Goal: Task Accomplishment & Management: Manage account settings

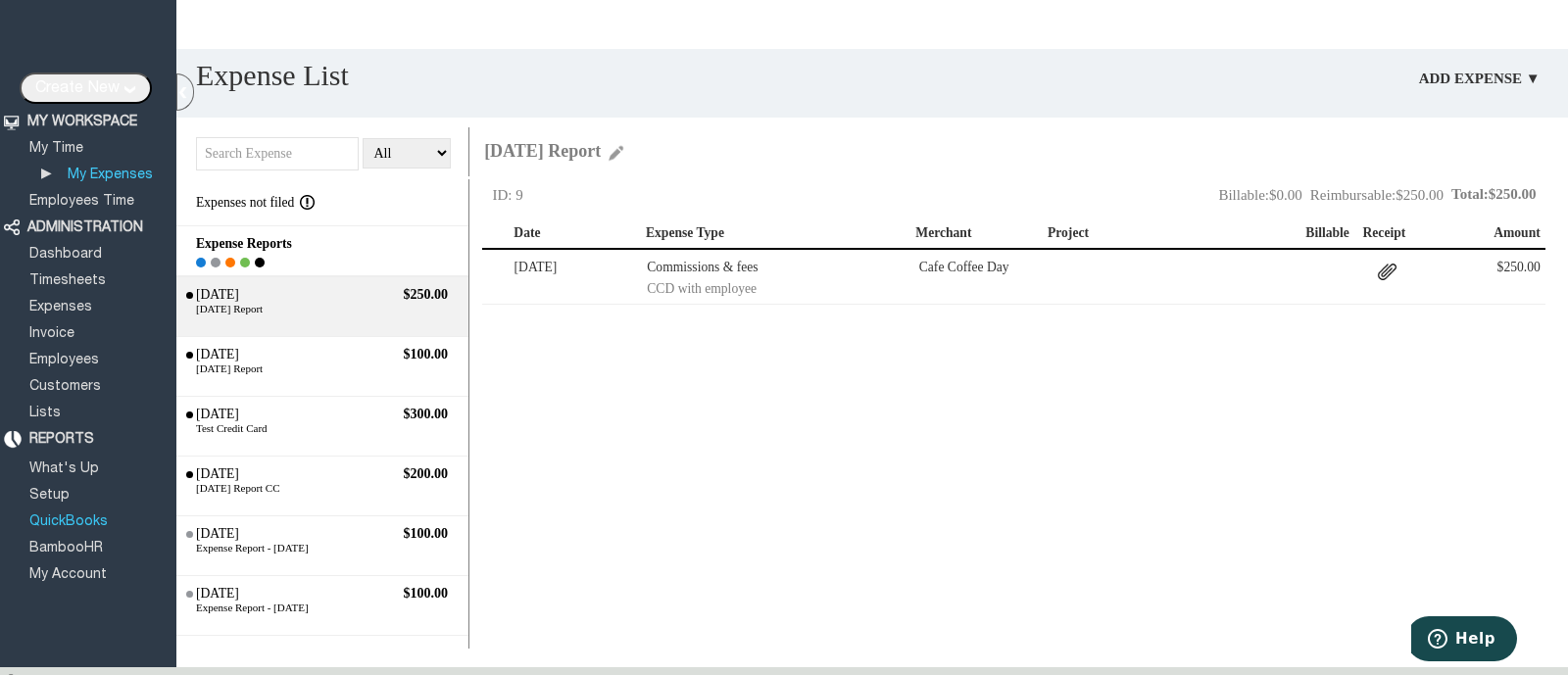
click at [87, 520] on link "QuickBooks" at bounding box center [68, 522] width 84 height 13
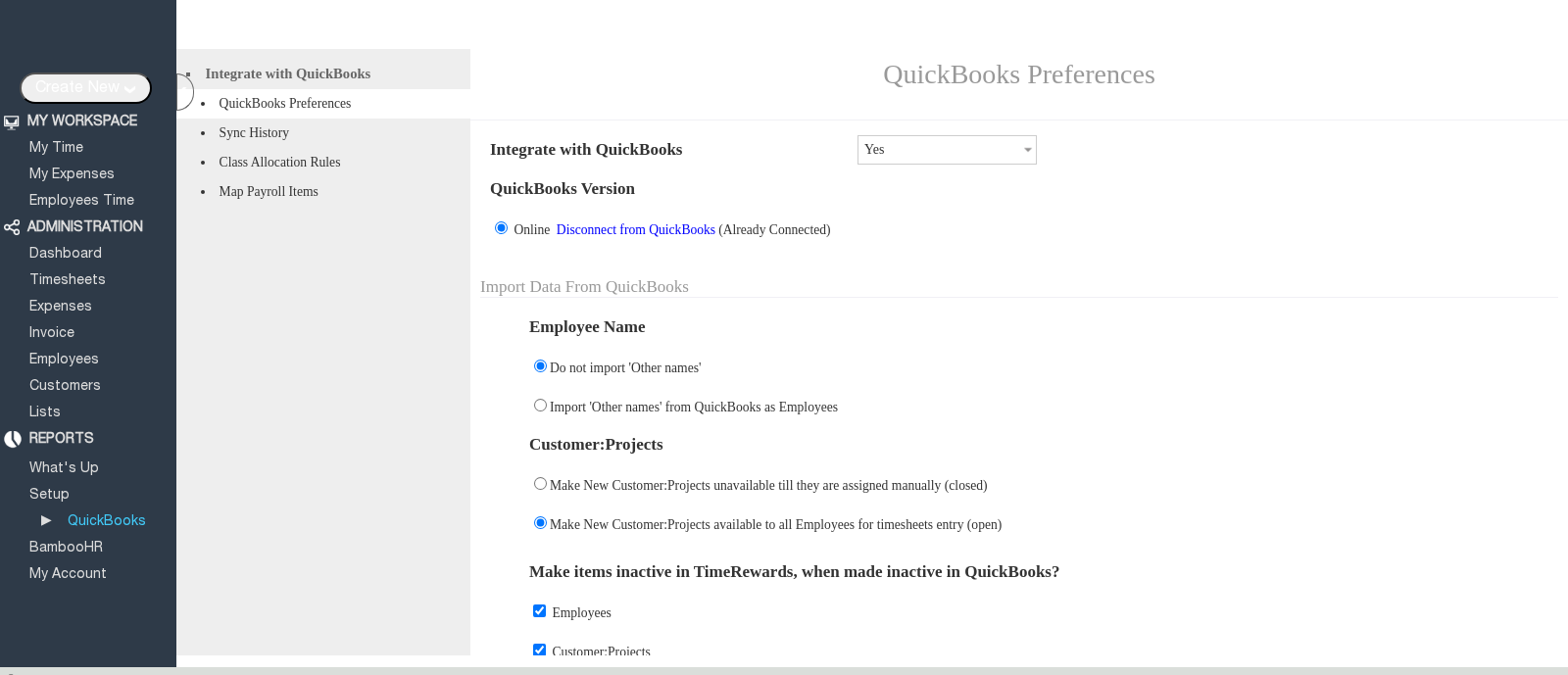
click at [681, 237] on link "Disconnect from QuickBooks" at bounding box center [636, 229] width 165 height 15
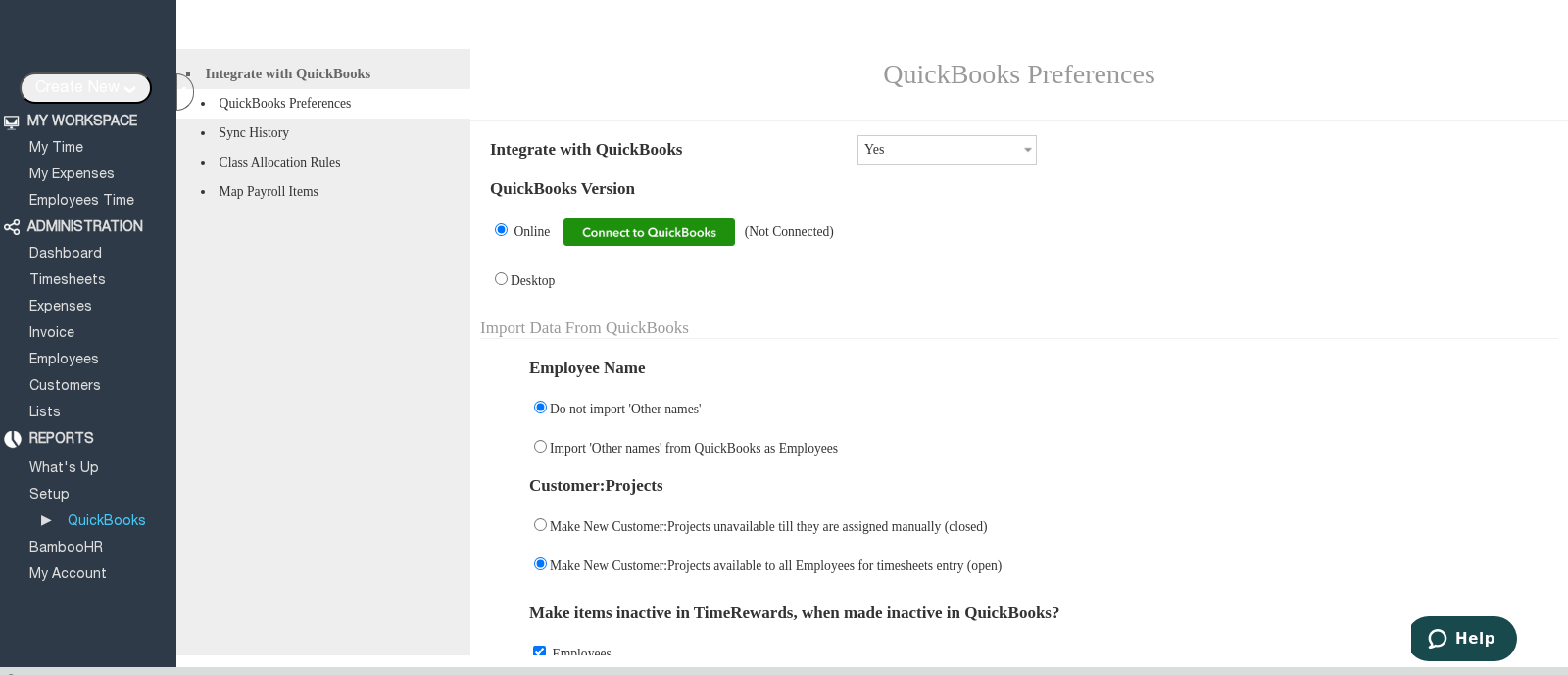
click at [690, 242] on img at bounding box center [649, 232] width 172 height 28
click at [628, 242] on img at bounding box center [649, 232] width 172 height 28
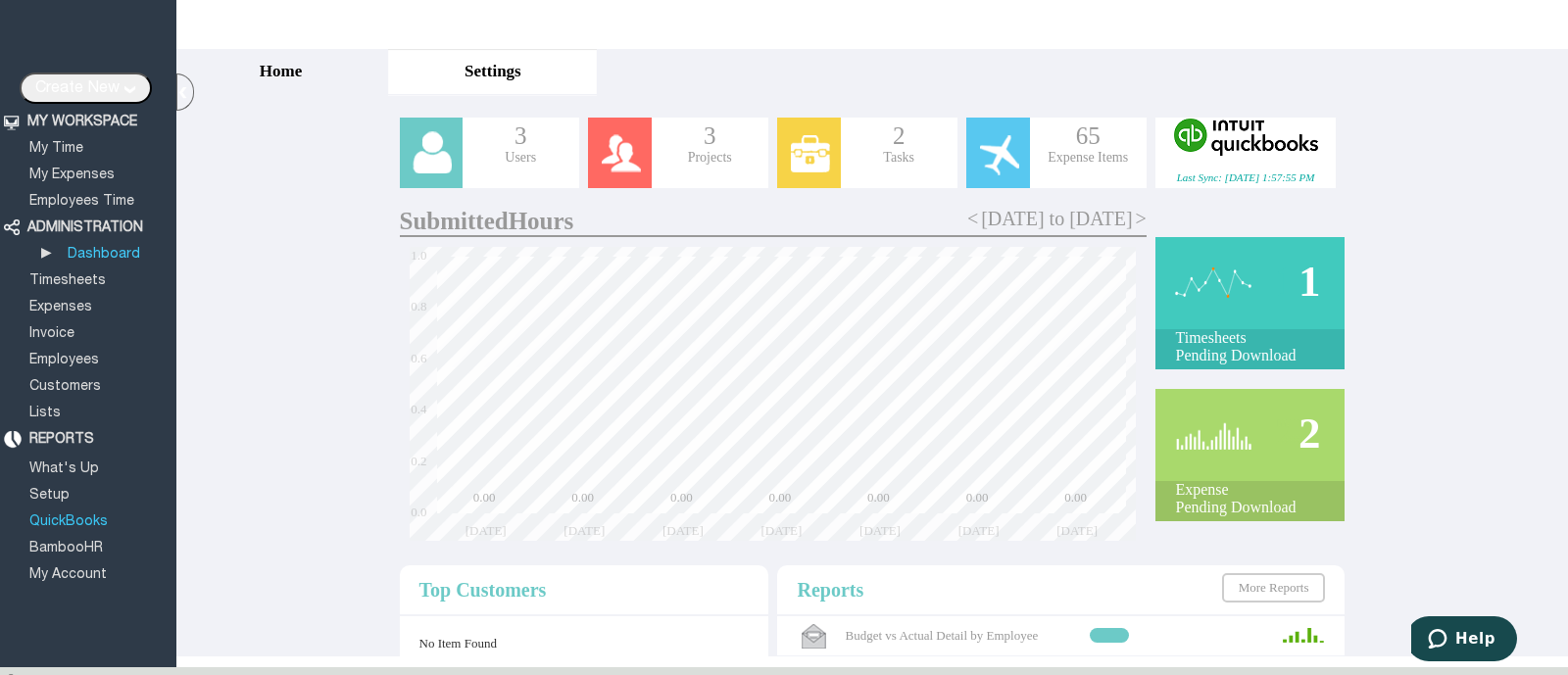
click at [93, 516] on link "QuickBooks" at bounding box center [68, 522] width 84 height 13
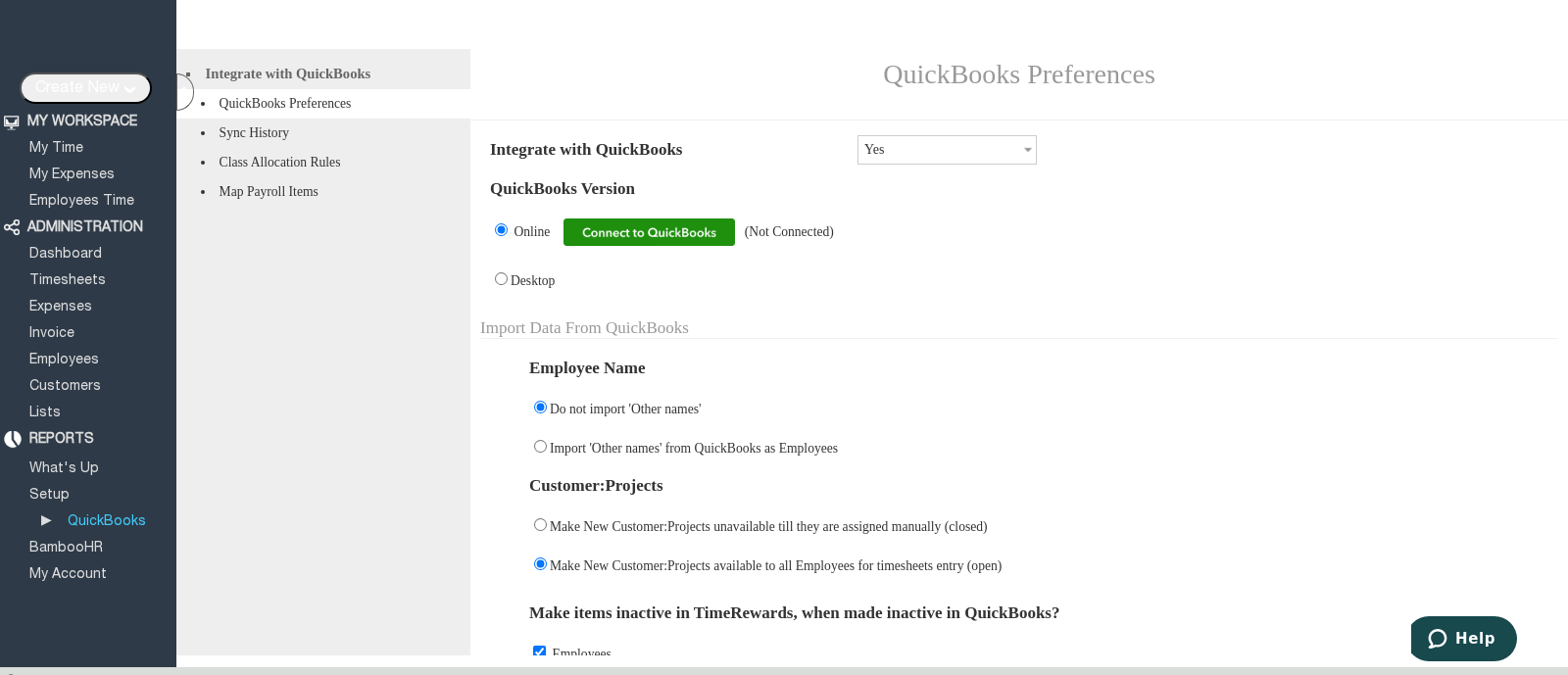
click at [681, 242] on img at bounding box center [649, 232] width 172 height 28
click at [554, 288] on td "Desktop" at bounding box center [1019, 280] width 1078 height 40
click at [500, 285] on input "radio" at bounding box center [501, 279] width 13 height 13
radio input "true"
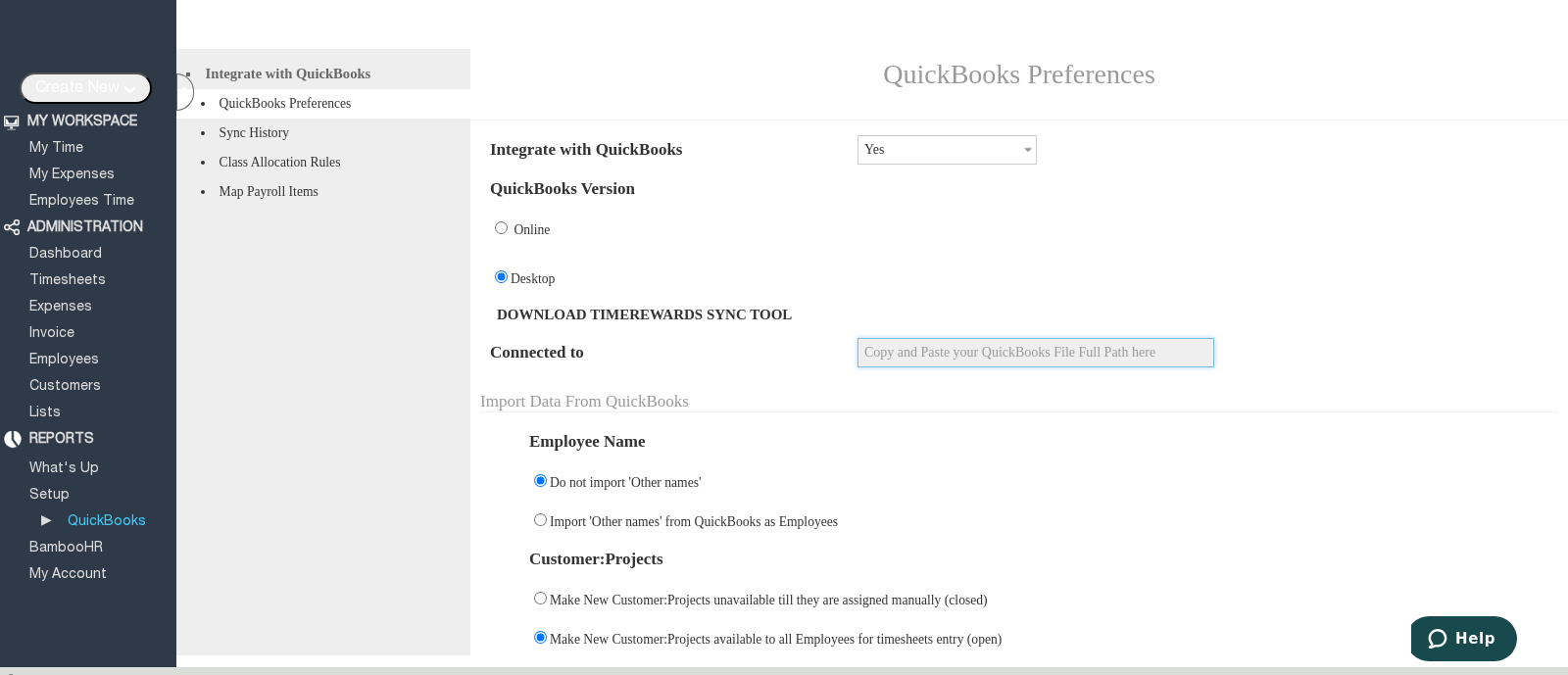
click at [973, 364] on input "text" at bounding box center [1036, 353] width 357 height 30
click at [547, 237] on span "Online" at bounding box center [532, 229] width 37 height 15
click at [503, 234] on input "radio" at bounding box center [501, 227] width 13 height 13
radio input "true"
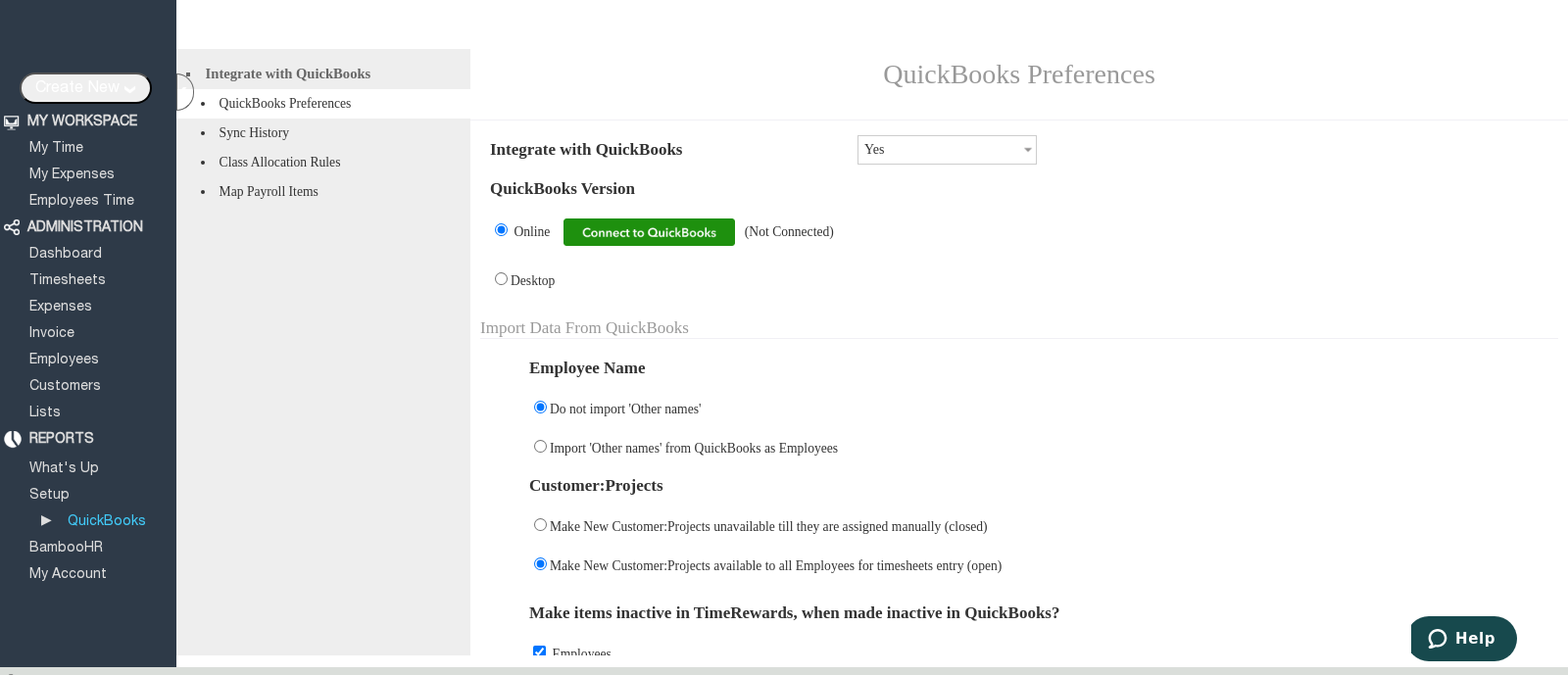
click at [646, 239] on img at bounding box center [649, 232] width 172 height 28
click at [691, 245] on img at bounding box center [649, 232] width 172 height 28
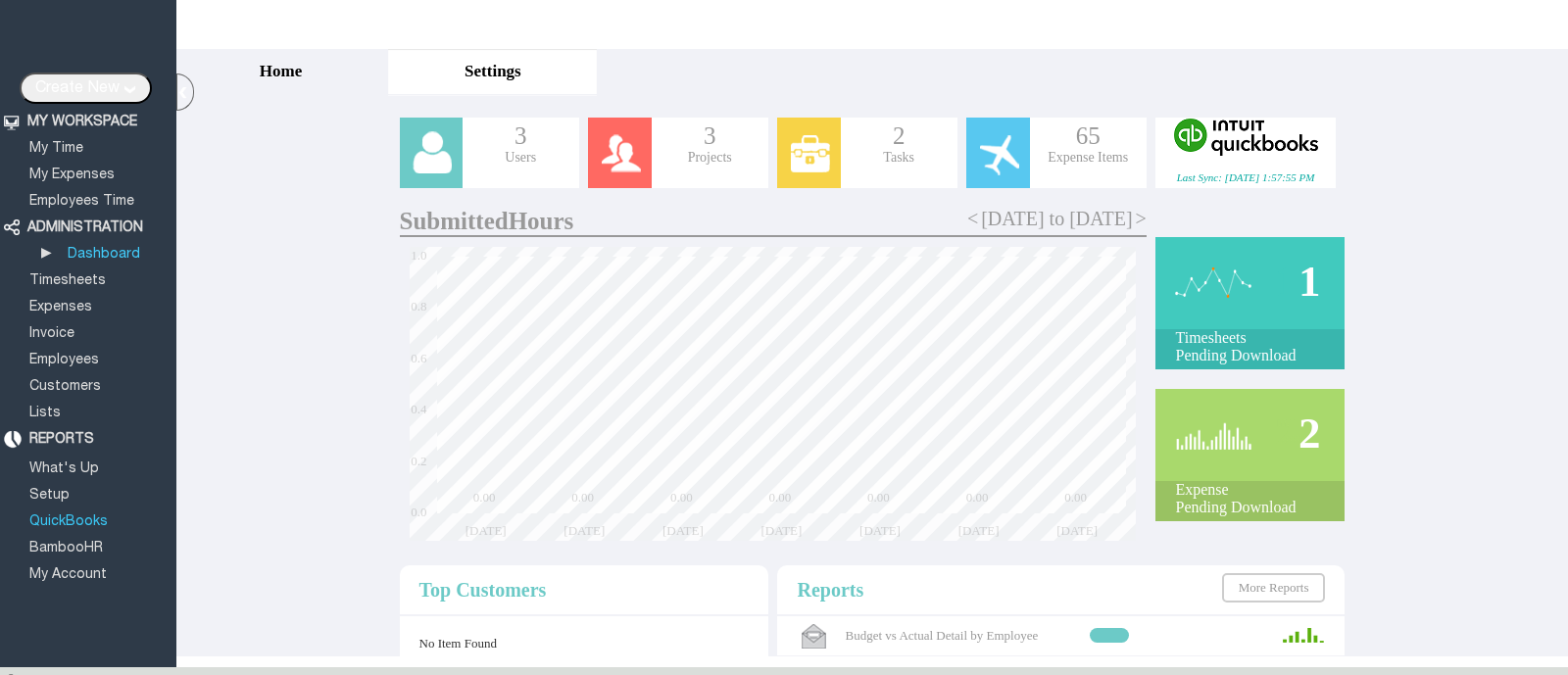
click at [73, 518] on link "QuickBooks" at bounding box center [68, 522] width 84 height 13
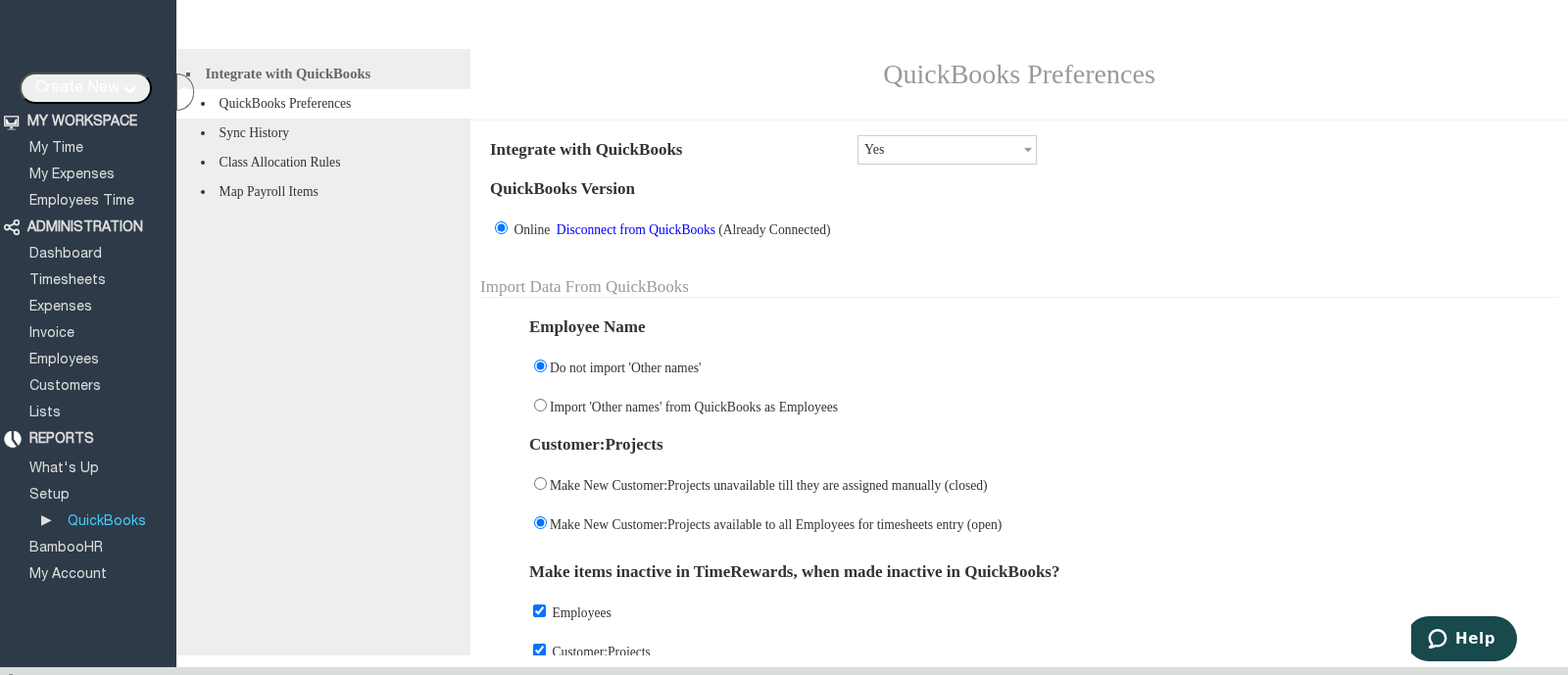
click at [718, 237] on link "Disconnect from QuickBooks" at bounding box center [636, 229] width 165 height 15
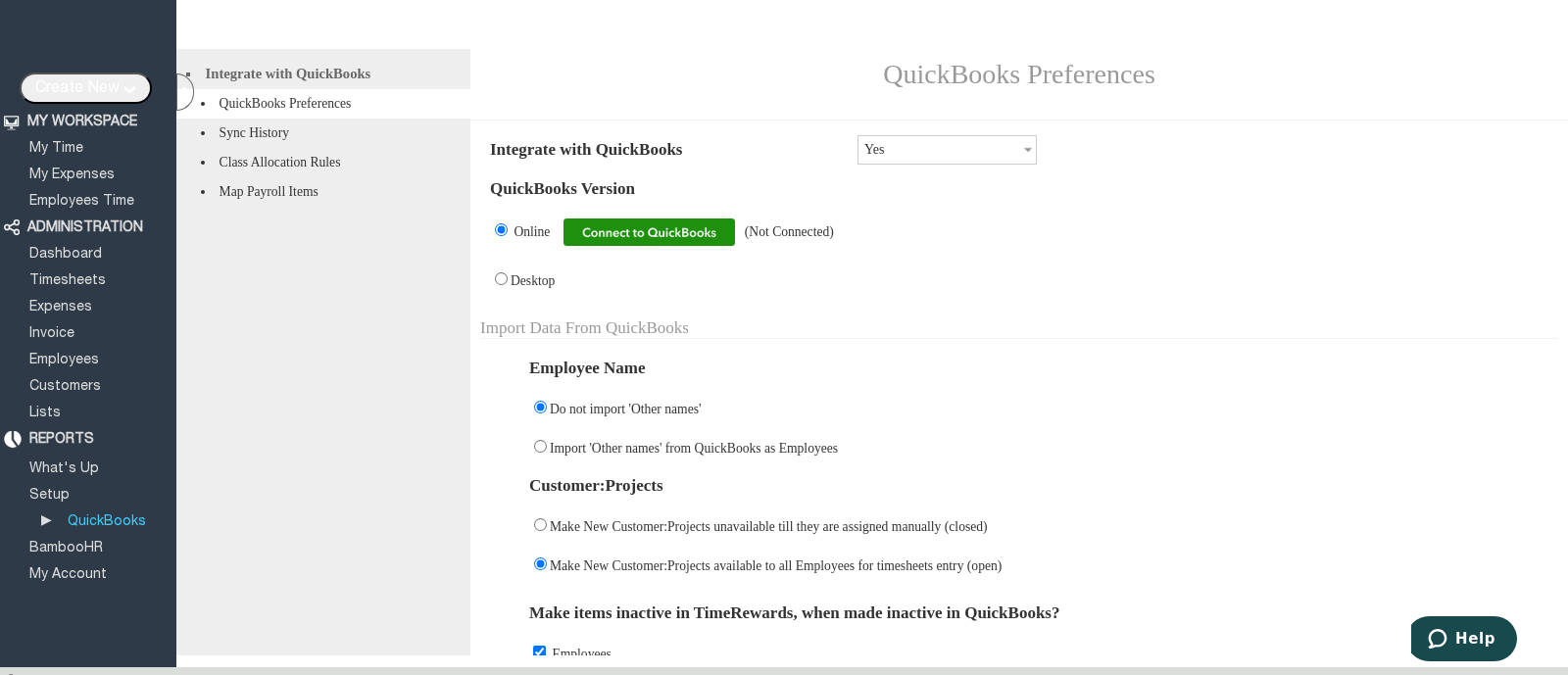
click at [612, 246] on img at bounding box center [649, 232] width 172 height 28
click at [636, 237] on img at bounding box center [649, 232] width 172 height 28
